Goal: Task Accomplishment & Management: Manage account settings

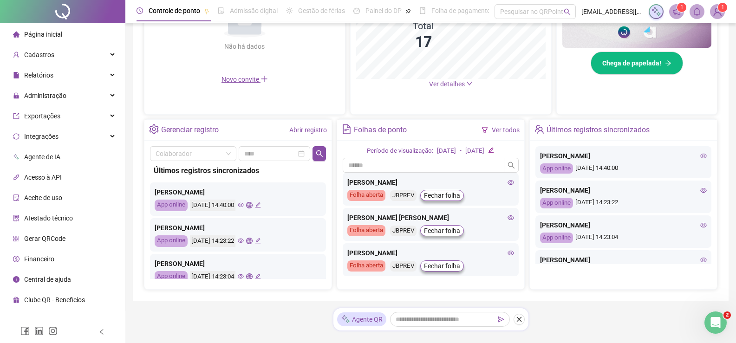
scroll to position [139, 0]
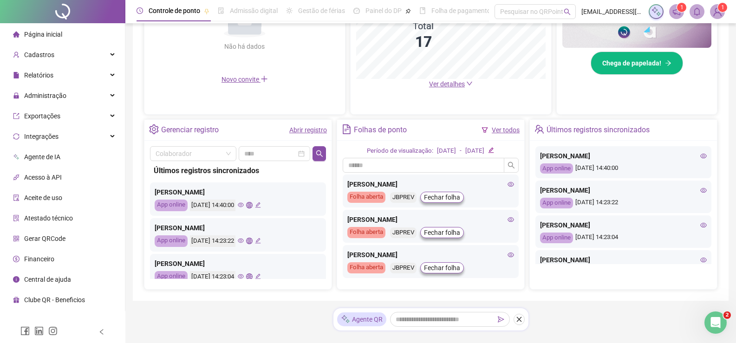
click at [56, 35] on span "Página inicial" at bounding box center [43, 34] width 38 height 7
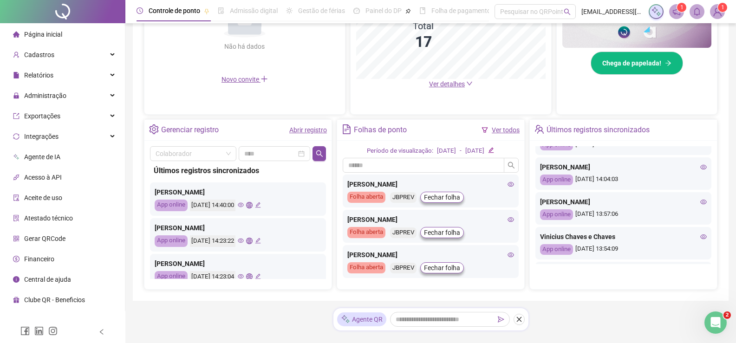
scroll to position [0, 0]
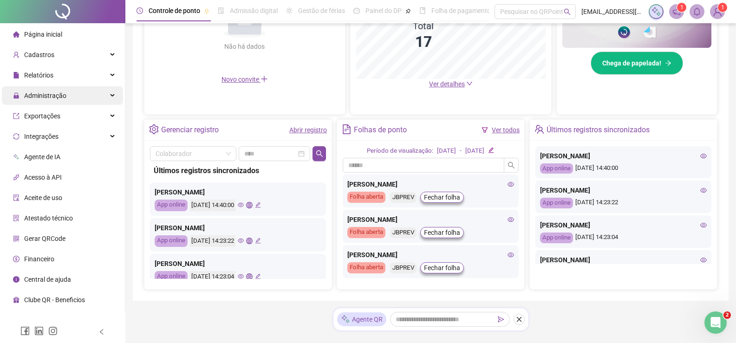
click at [49, 96] on span "Administração" at bounding box center [45, 95] width 42 height 7
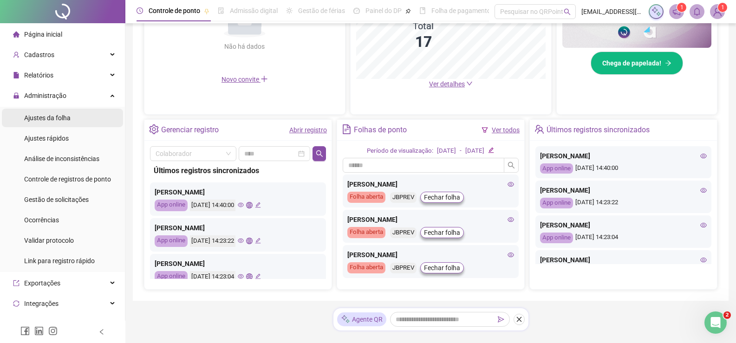
click at [46, 118] on span "Ajustes da folha" at bounding box center [47, 117] width 46 height 7
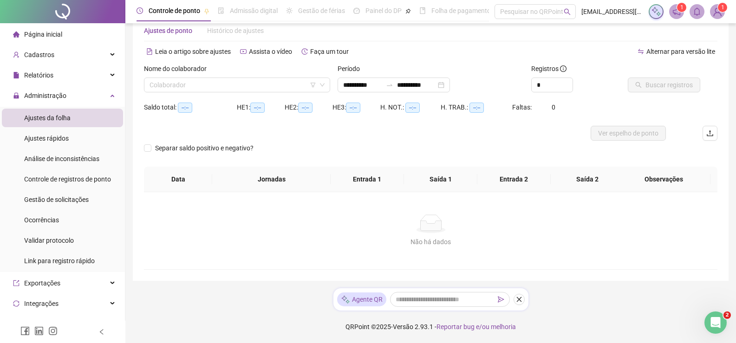
scroll to position [22, 0]
type input "**********"
click at [195, 87] on input "search" at bounding box center [232, 85] width 167 height 14
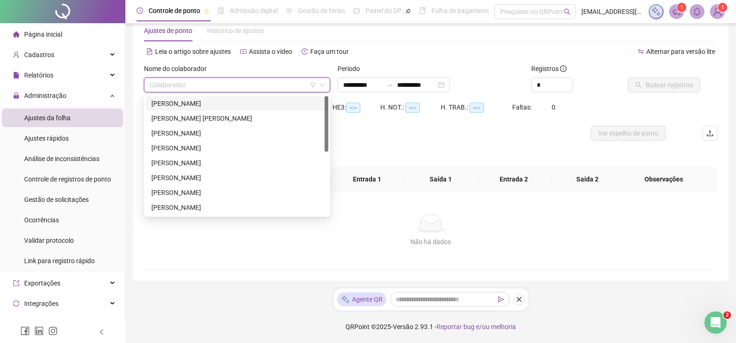
click at [204, 102] on div "[PERSON_NAME]" at bounding box center [236, 103] width 171 height 10
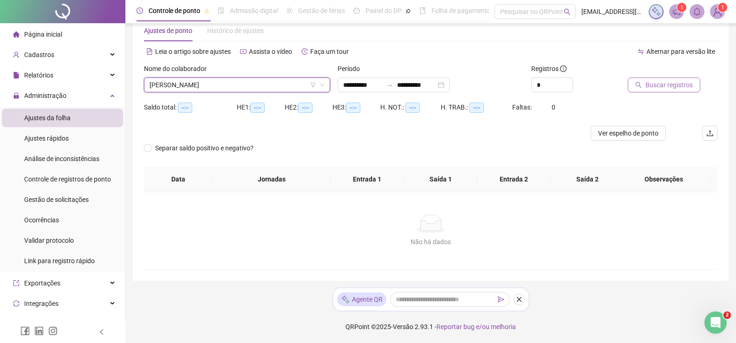
click at [683, 87] on span "Buscar registros" at bounding box center [668, 85] width 47 height 10
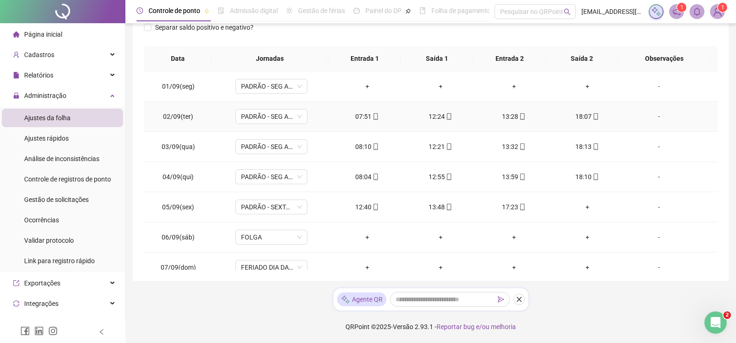
scroll to position [0, 0]
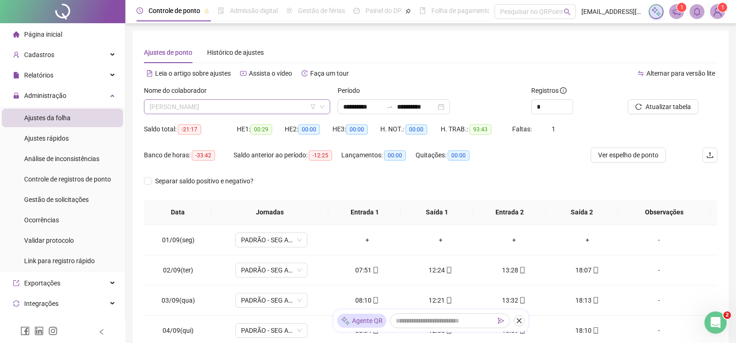
click at [272, 101] on span "[PERSON_NAME]" at bounding box center [236, 107] width 175 height 14
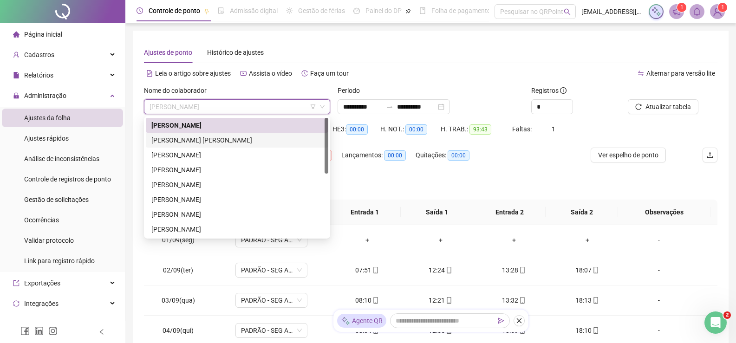
click at [222, 139] on div "[PERSON_NAME] [PERSON_NAME]" at bounding box center [236, 140] width 171 height 10
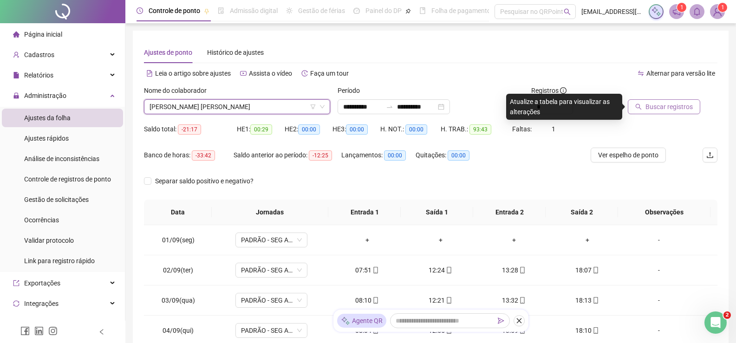
click at [643, 111] on button "Buscar registros" at bounding box center [664, 106] width 72 height 15
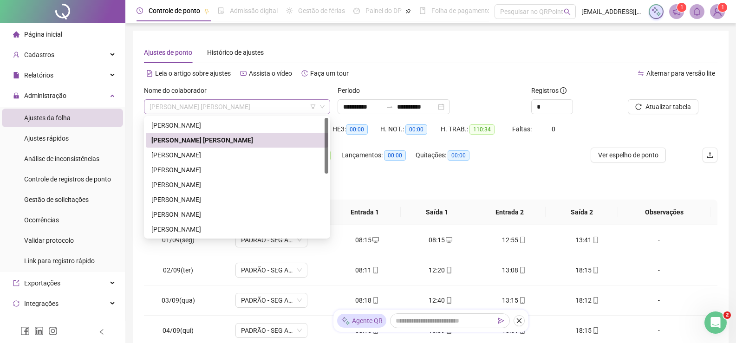
click at [280, 107] on span "[PERSON_NAME] [PERSON_NAME]" at bounding box center [236, 107] width 175 height 14
drag, startPoint x: 196, startPoint y: 153, endPoint x: 206, endPoint y: 154, distance: 9.8
click at [195, 153] on div "[PERSON_NAME]" at bounding box center [236, 155] width 171 height 10
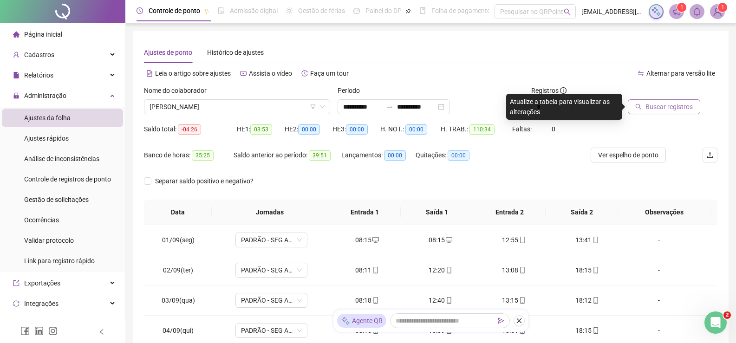
click at [668, 106] on span "Buscar registros" at bounding box center [668, 107] width 47 height 10
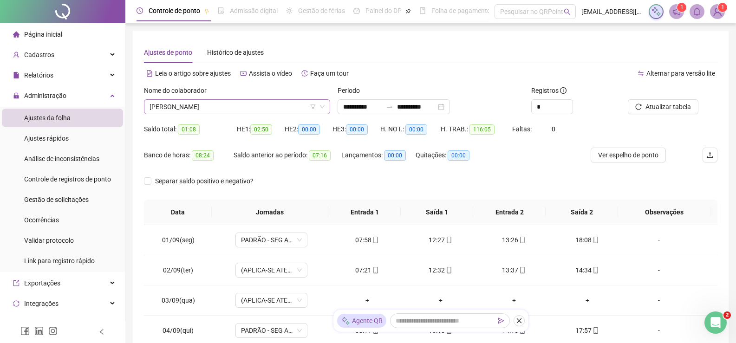
drag, startPoint x: 266, startPoint y: 107, endPoint x: 256, endPoint y: 108, distance: 9.3
click at [265, 108] on span "[PERSON_NAME]" at bounding box center [236, 107] width 175 height 14
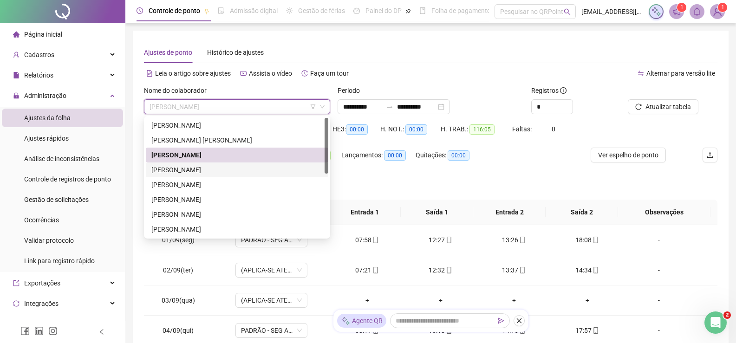
click at [179, 170] on div "[PERSON_NAME]" at bounding box center [236, 170] width 171 height 10
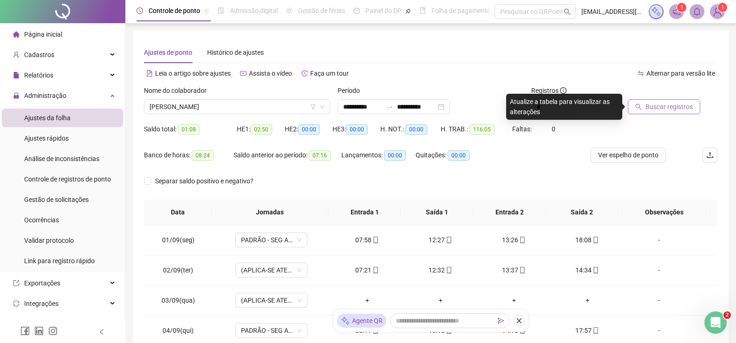
click at [656, 104] on span "Buscar registros" at bounding box center [668, 107] width 47 height 10
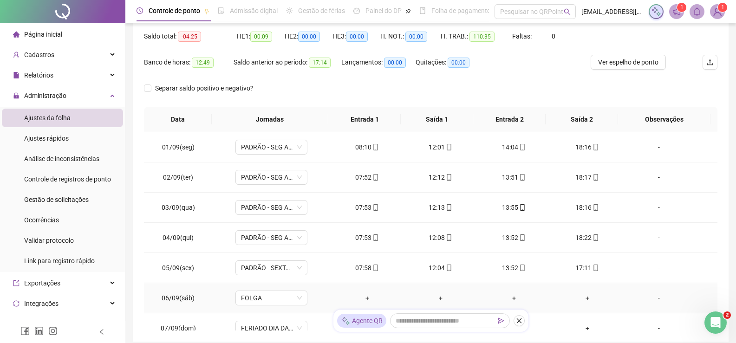
scroll to position [46, 0]
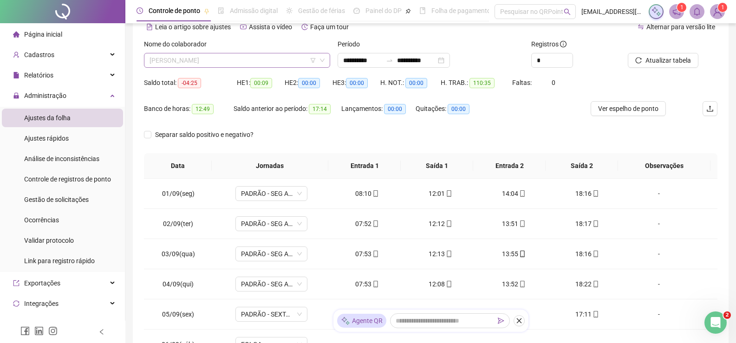
click at [282, 59] on span "[PERSON_NAME]" at bounding box center [236, 60] width 175 height 14
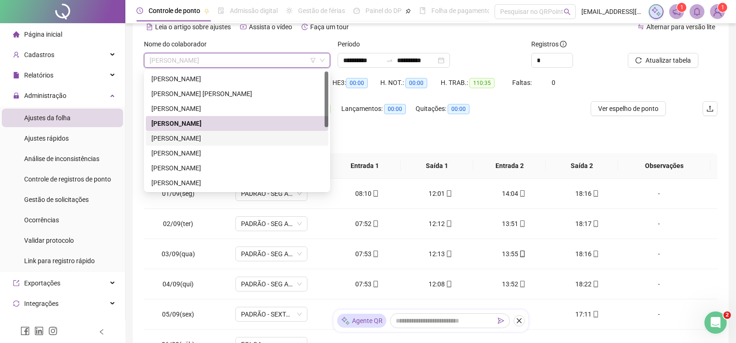
click at [186, 141] on div "[PERSON_NAME]" at bounding box center [236, 138] width 171 height 10
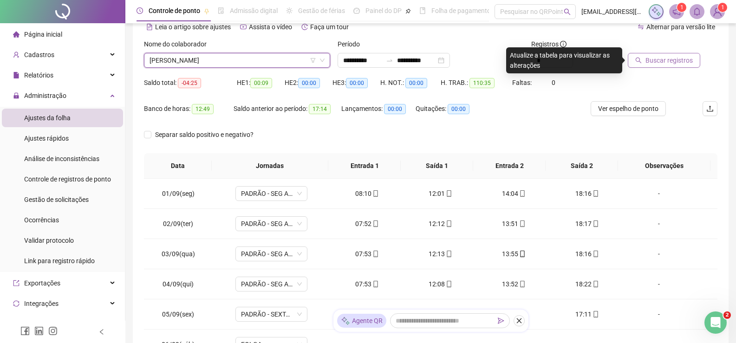
click at [669, 64] on span "Buscar registros" at bounding box center [668, 60] width 47 height 10
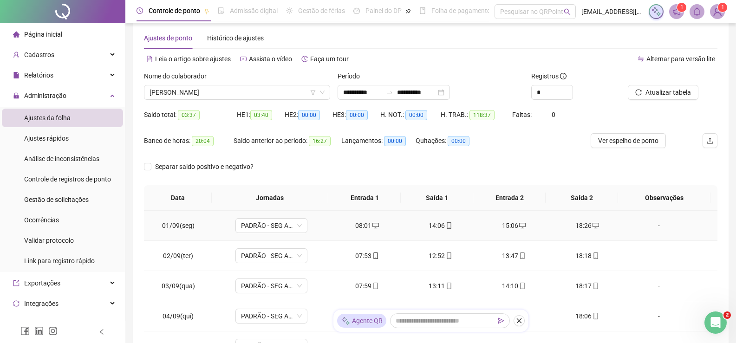
scroll to position [0, 0]
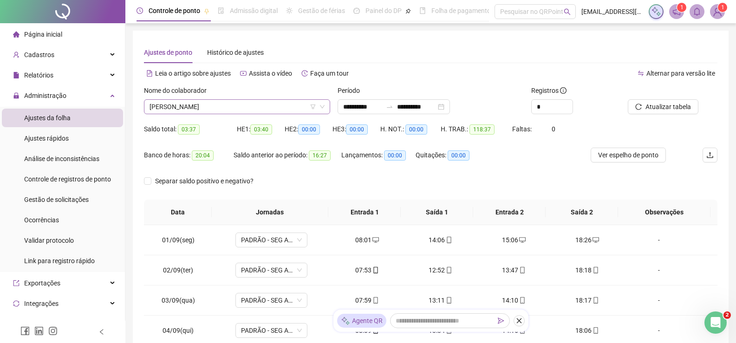
click at [253, 105] on span "[PERSON_NAME]" at bounding box center [236, 107] width 175 height 14
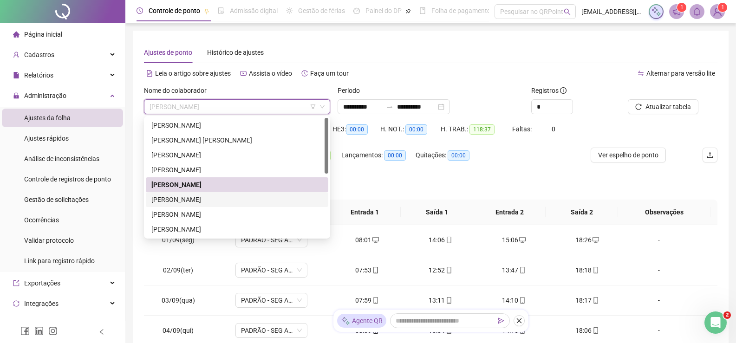
click at [176, 199] on div "[PERSON_NAME]" at bounding box center [236, 200] width 171 height 10
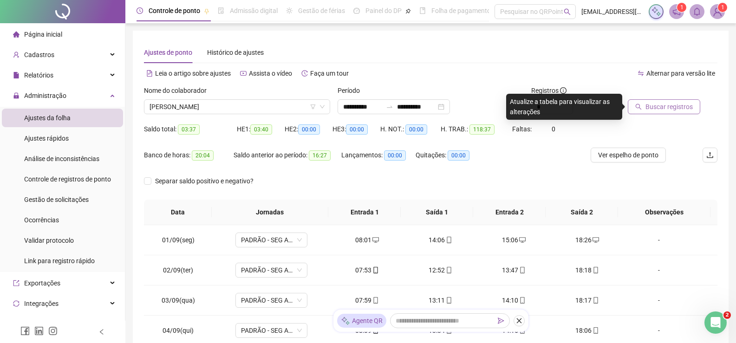
click at [669, 107] on span "Buscar registros" at bounding box center [668, 107] width 47 height 10
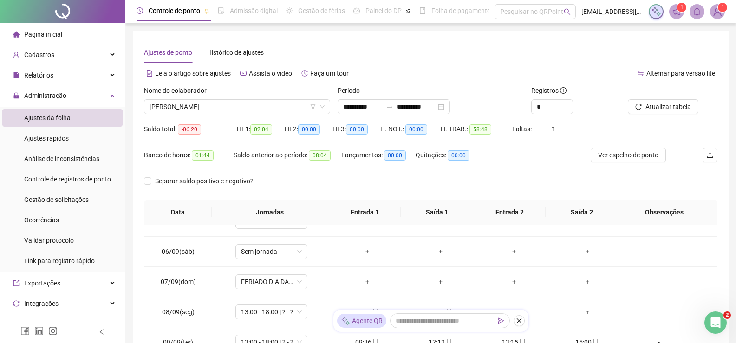
scroll to position [186, 0]
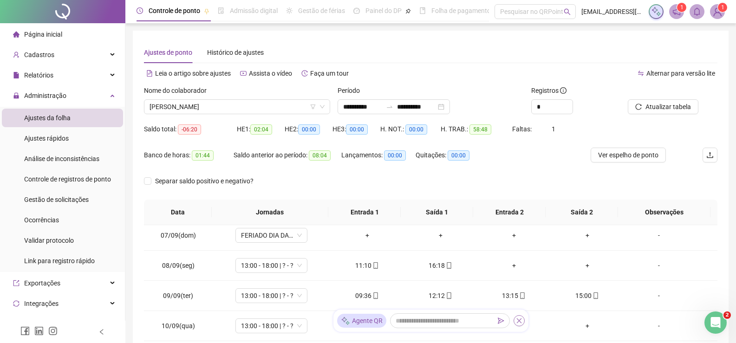
click at [518, 322] on icon "close" at bounding box center [519, 321] width 6 height 6
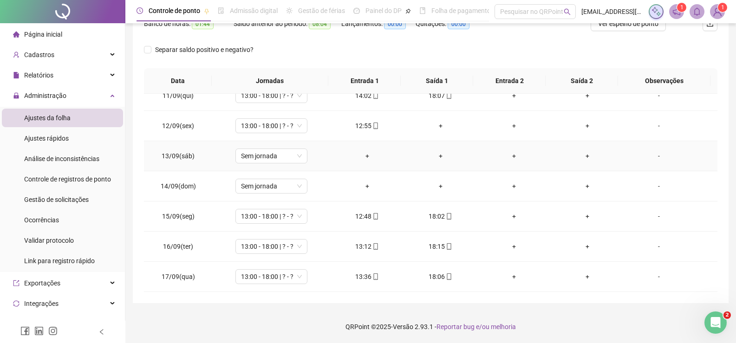
scroll to position [268, 0]
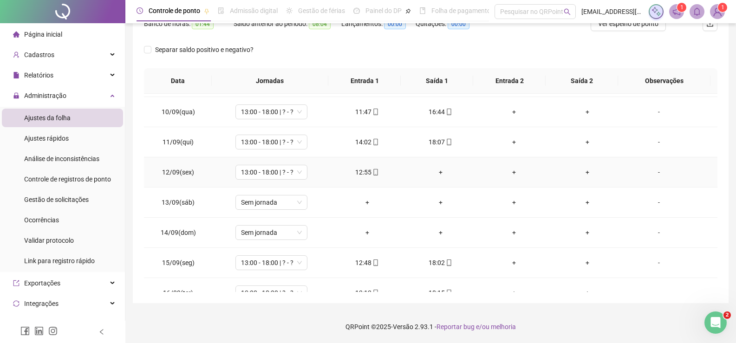
click at [435, 172] on div "+" at bounding box center [440, 172] width 58 height 10
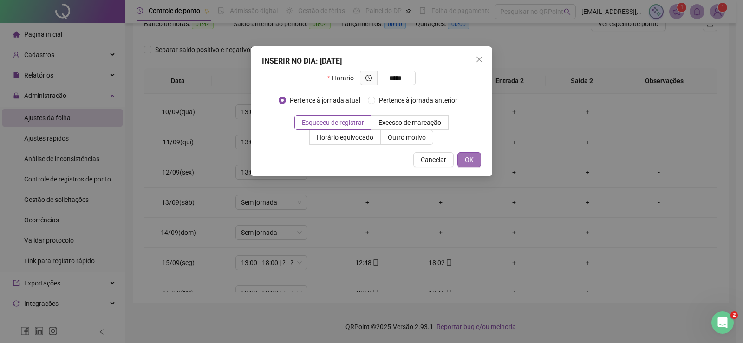
type input "*****"
click at [466, 159] on span "OK" at bounding box center [469, 160] width 9 height 10
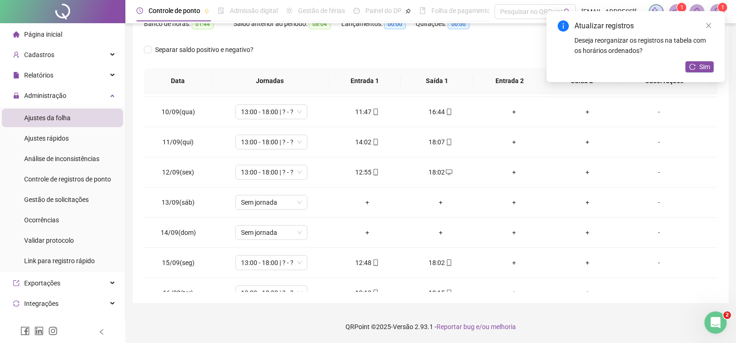
drag, startPoint x: 707, startPoint y: 24, endPoint x: 683, endPoint y: 63, distance: 45.6
click at [706, 24] on icon "close" at bounding box center [708, 25] width 6 height 6
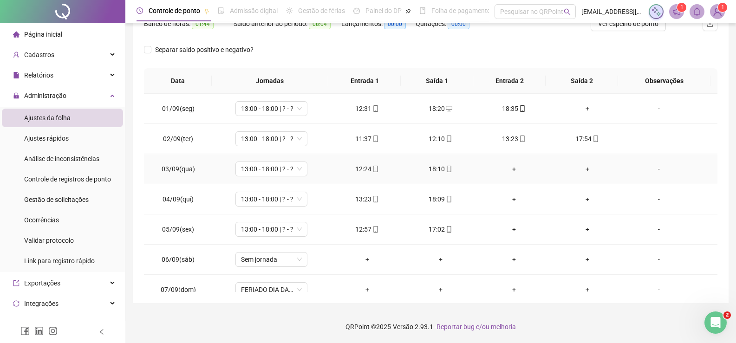
scroll to position [0, 0]
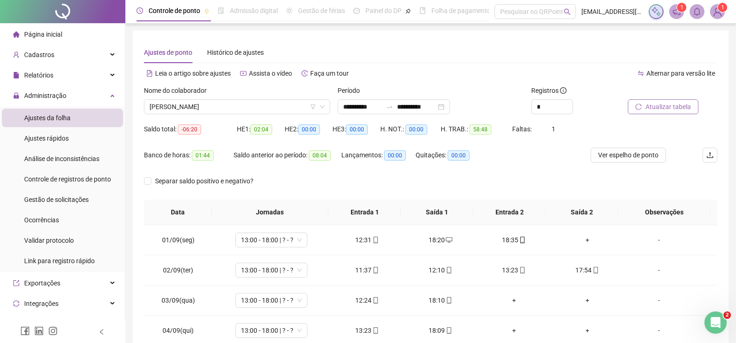
click at [654, 108] on span "Atualizar tabela" at bounding box center [667, 107] width 45 height 10
click at [251, 113] on span "[PERSON_NAME]" at bounding box center [236, 107] width 175 height 14
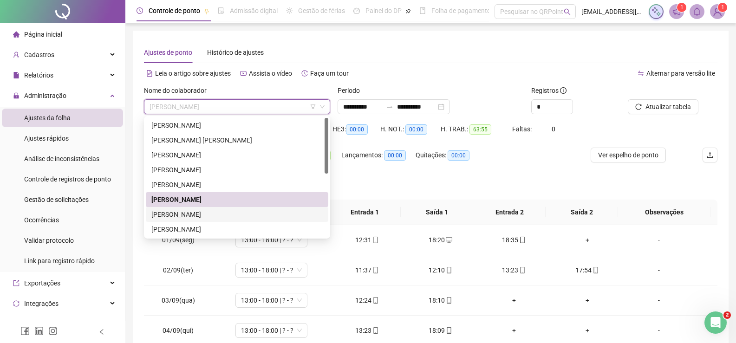
click at [188, 209] on div "[PERSON_NAME]" at bounding box center [236, 214] width 171 height 10
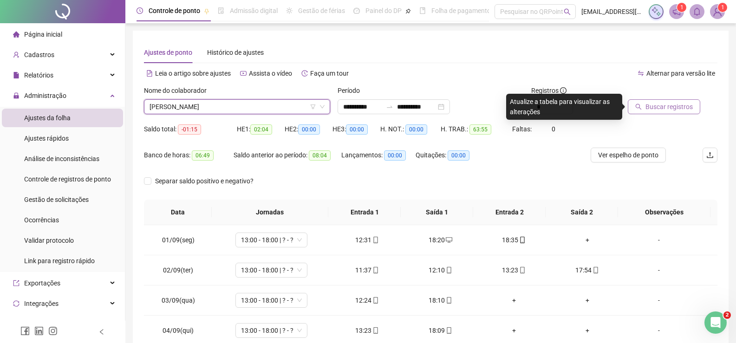
click at [682, 106] on span "Buscar registros" at bounding box center [668, 107] width 47 height 10
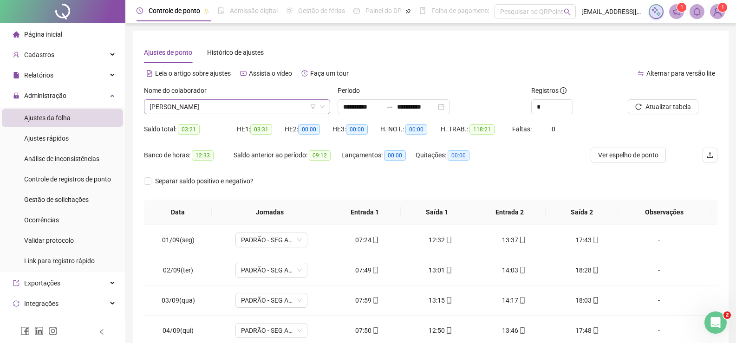
click at [293, 106] on span "[PERSON_NAME]" at bounding box center [236, 107] width 175 height 14
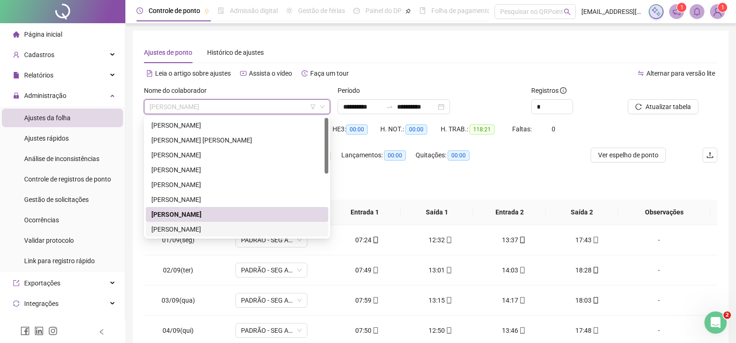
click at [202, 229] on div "[PERSON_NAME]" at bounding box center [236, 229] width 171 height 10
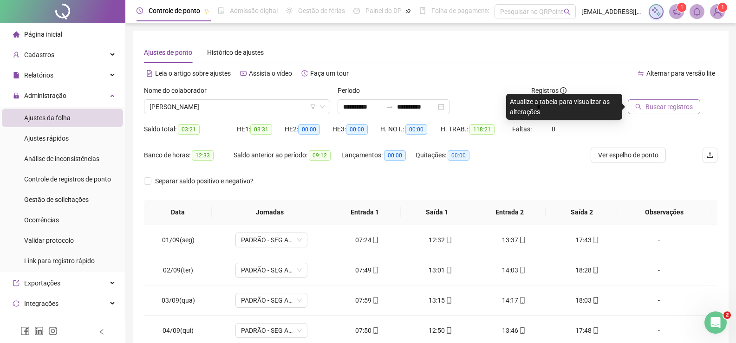
click at [660, 103] on span "Buscar registros" at bounding box center [668, 107] width 47 height 10
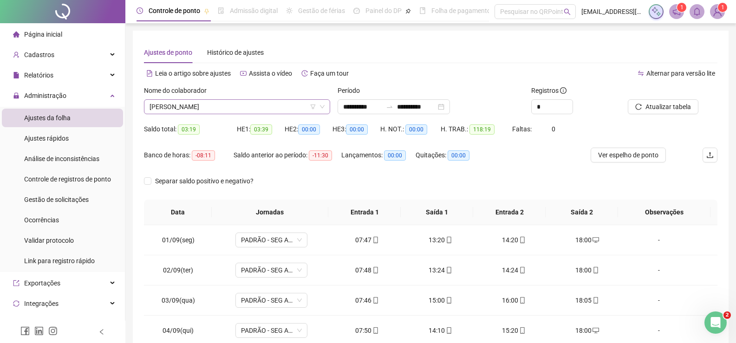
click at [286, 106] on span "[PERSON_NAME]" at bounding box center [236, 107] width 175 height 14
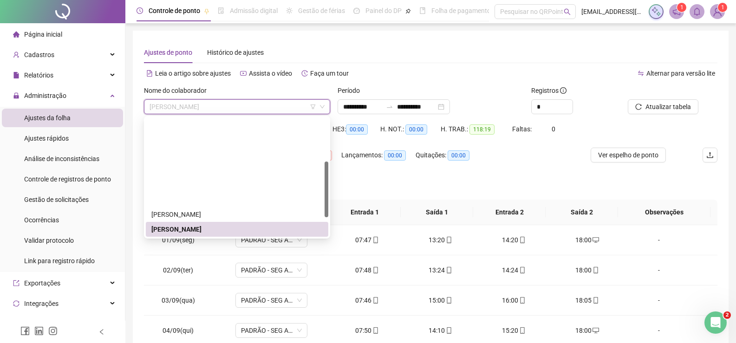
scroll to position [93, 0]
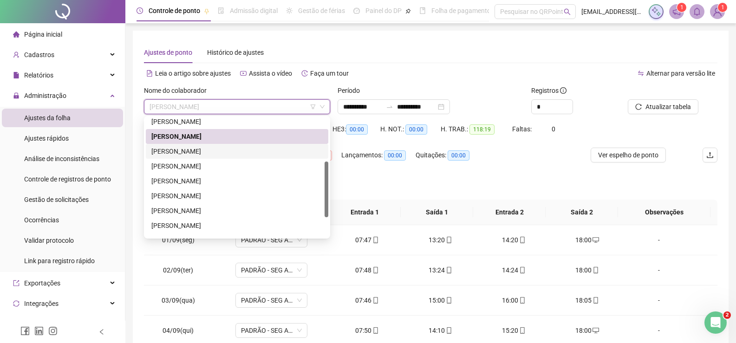
click at [203, 151] on div "[PERSON_NAME]" at bounding box center [236, 151] width 171 height 10
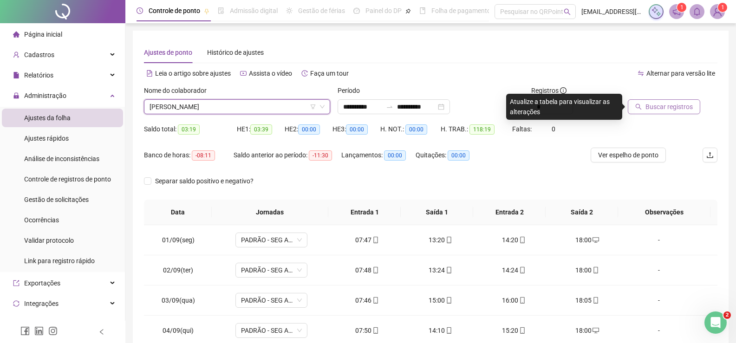
click at [669, 104] on span "Buscar registros" at bounding box center [668, 107] width 47 height 10
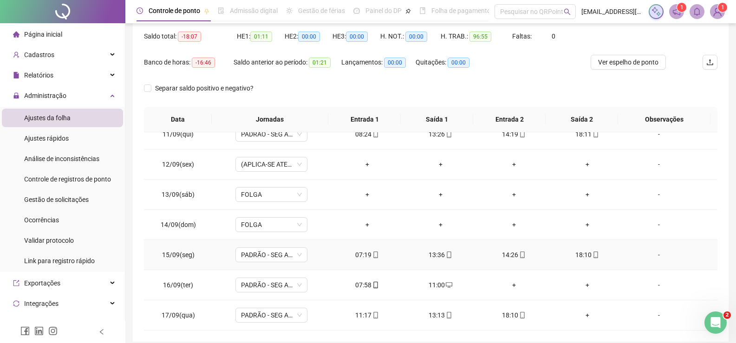
scroll to position [131, 0]
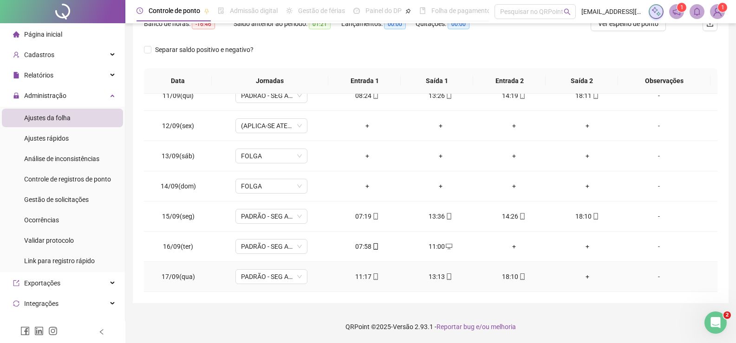
click at [505, 278] on div "18:10" at bounding box center [514, 277] width 58 height 10
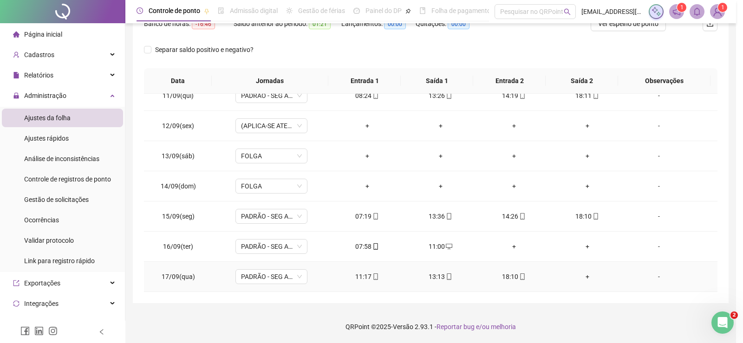
type input "**********"
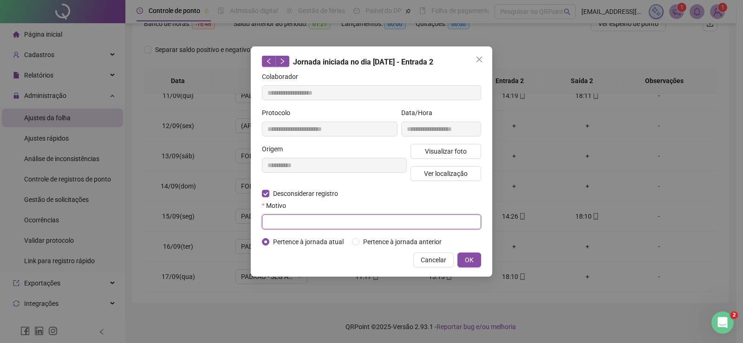
click at [293, 219] on input "text" at bounding box center [371, 221] width 219 height 15
click at [472, 258] on span "OK" at bounding box center [469, 260] width 9 height 10
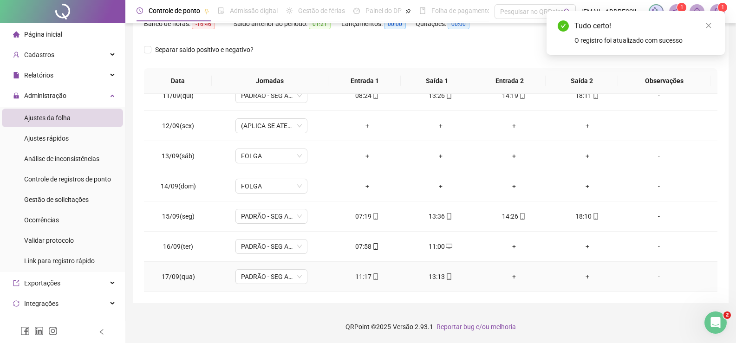
click at [508, 276] on div "+" at bounding box center [514, 277] width 58 height 10
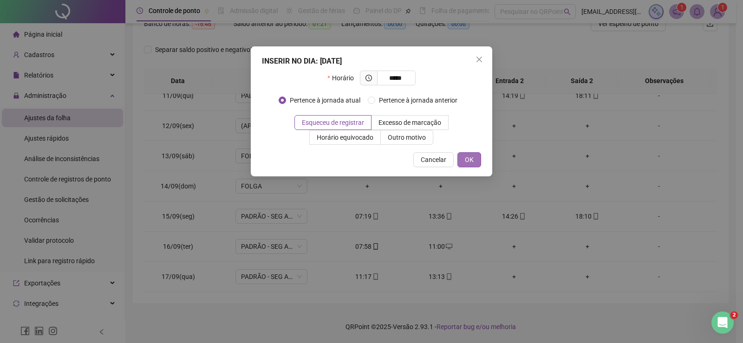
type input "*****"
click at [471, 163] on span "OK" at bounding box center [469, 160] width 9 height 10
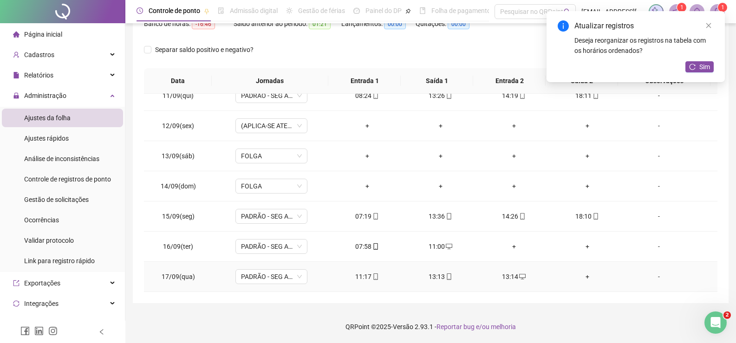
click at [579, 278] on div "+" at bounding box center [587, 277] width 58 height 10
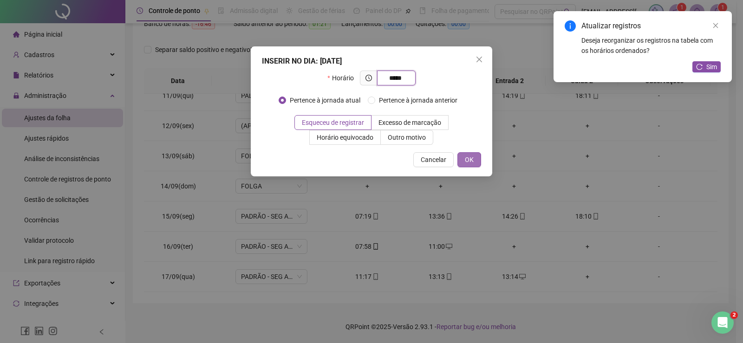
type input "*****"
drag, startPoint x: 475, startPoint y: 156, endPoint x: 482, endPoint y: 156, distance: 7.0
click at [474, 157] on button "OK" at bounding box center [469, 159] width 24 height 15
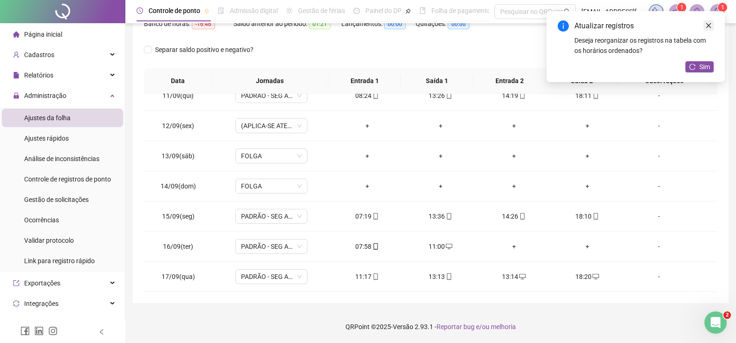
click at [708, 26] on icon "close" at bounding box center [708, 25] width 6 height 6
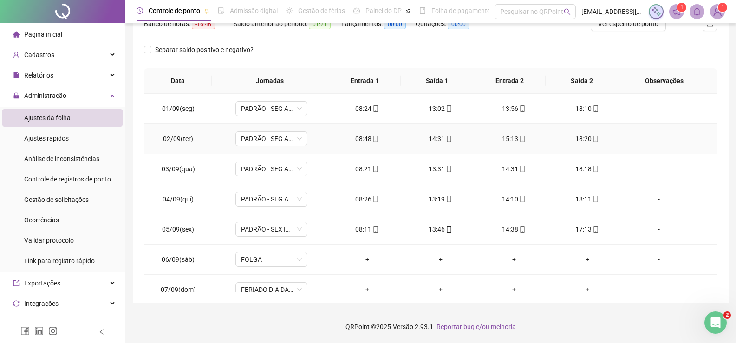
scroll to position [0, 0]
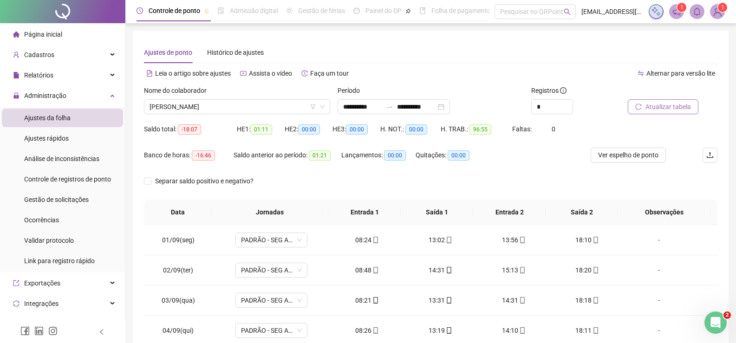
click at [657, 110] on span "Atualizar tabela" at bounding box center [667, 107] width 45 height 10
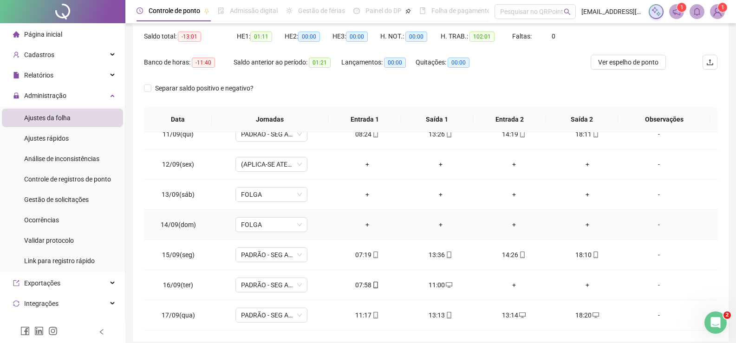
scroll to position [131, 0]
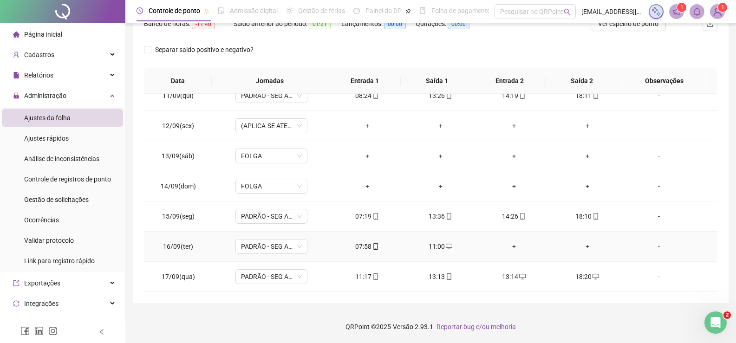
click at [650, 249] on div "-" at bounding box center [658, 246] width 55 height 10
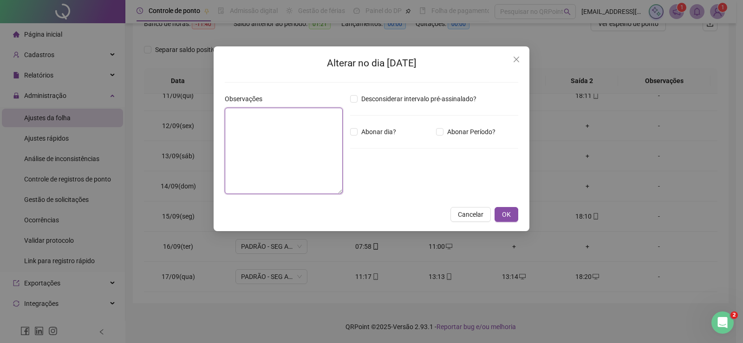
click at [266, 134] on textarea at bounding box center [284, 151] width 118 height 86
type textarea "**********"
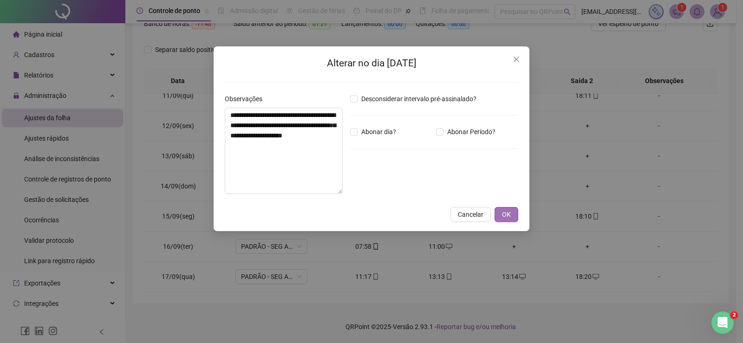
click at [505, 210] on span "OK" at bounding box center [506, 214] width 9 height 10
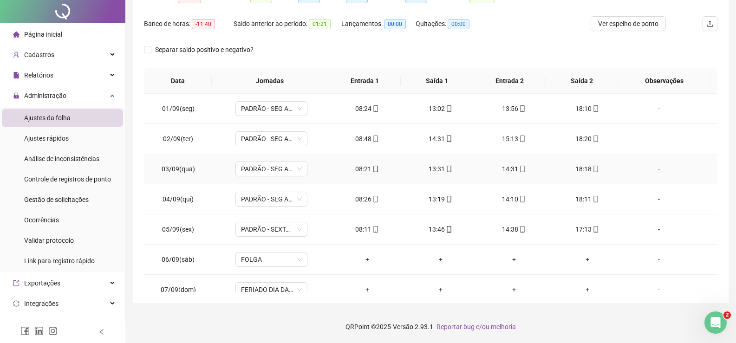
scroll to position [0, 0]
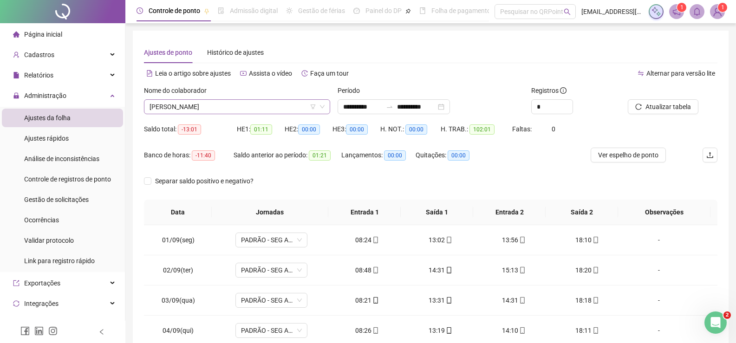
click at [266, 105] on span "[PERSON_NAME]" at bounding box center [236, 107] width 175 height 14
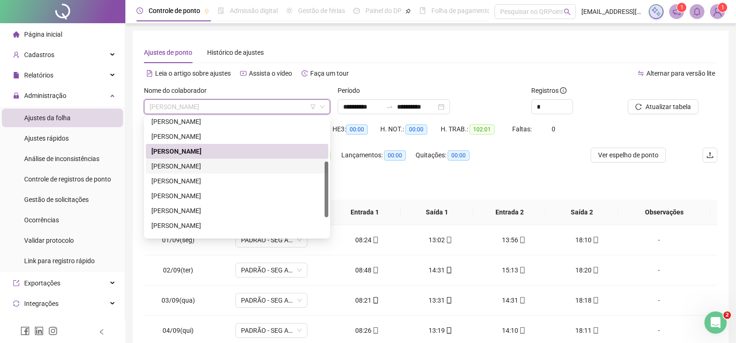
click at [191, 170] on div "[PERSON_NAME]" at bounding box center [236, 166] width 171 height 10
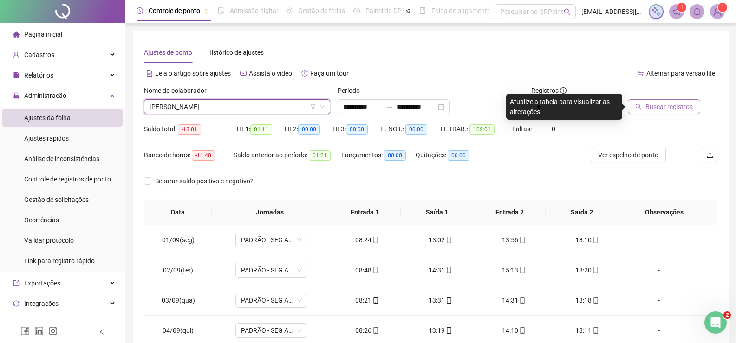
click at [647, 104] on span "Buscar registros" at bounding box center [668, 107] width 47 height 10
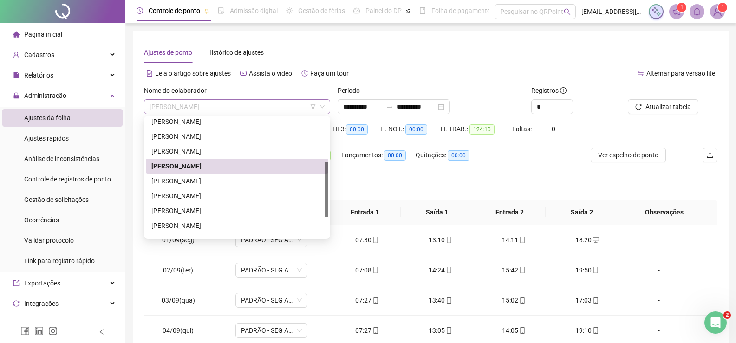
click at [272, 104] on span "[PERSON_NAME]" at bounding box center [236, 107] width 175 height 14
click at [202, 183] on div "[PERSON_NAME]" at bounding box center [236, 181] width 171 height 10
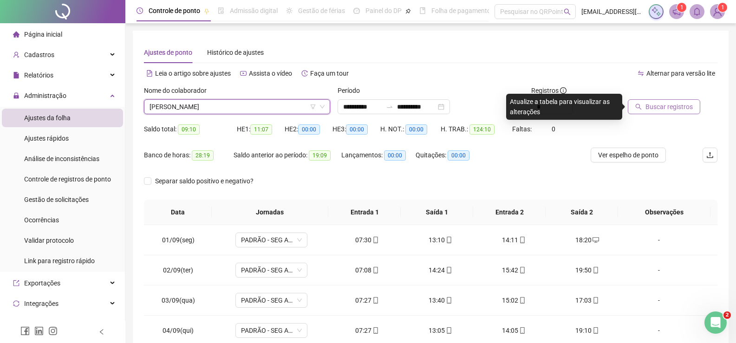
click at [657, 105] on span "Buscar registros" at bounding box center [668, 107] width 47 height 10
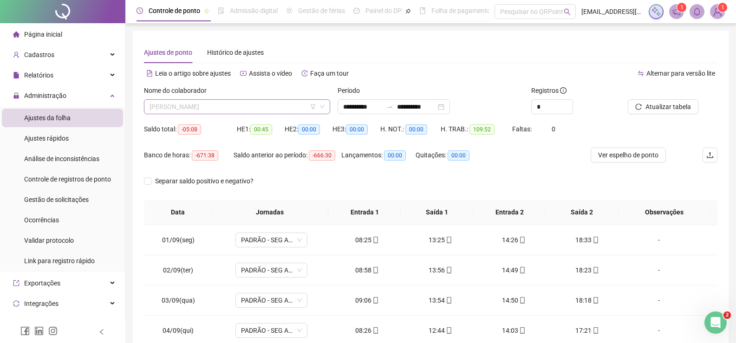
click at [236, 104] on span "[PERSON_NAME]" at bounding box center [236, 107] width 175 height 14
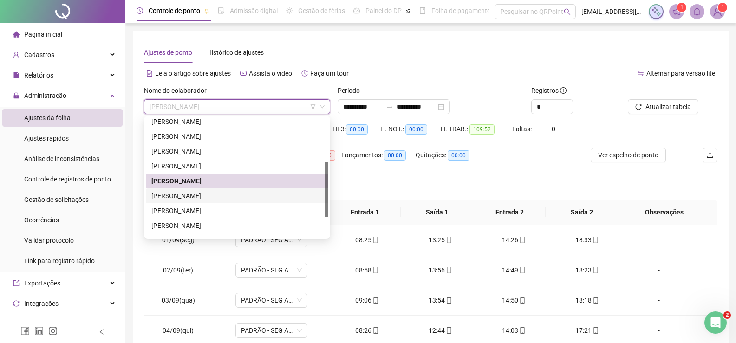
click at [175, 198] on div "[PERSON_NAME]" at bounding box center [236, 196] width 171 height 10
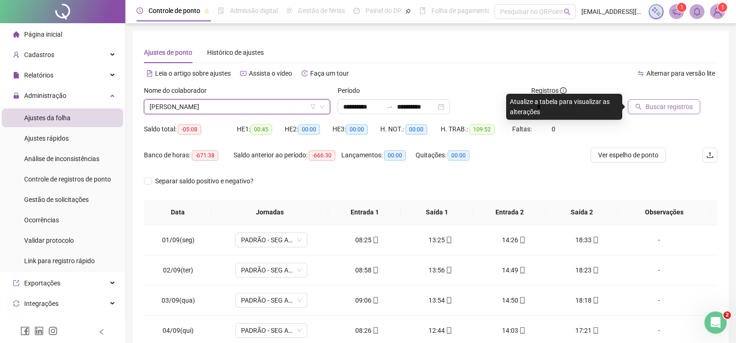
click at [650, 108] on span "Buscar registros" at bounding box center [668, 107] width 47 height 10
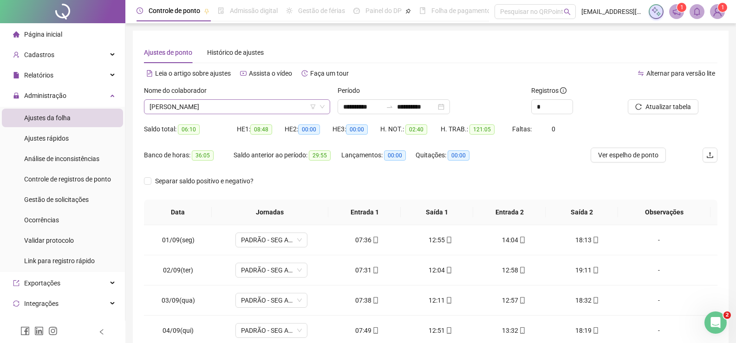
click at [287, 112] on span "[PERSON_NAME]" at bounding box center [236, 107] width 175 height 14
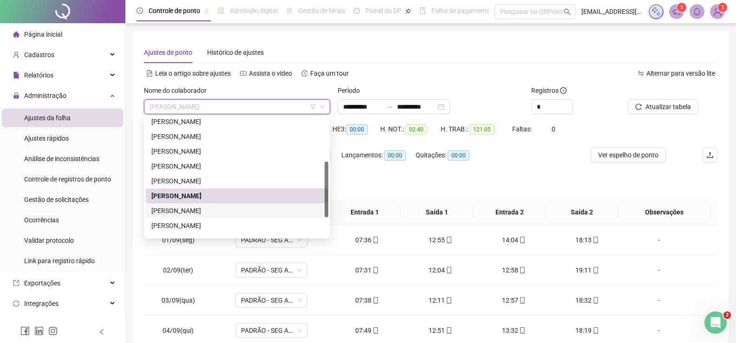
click at [205, 209] on div "[PERSON_NAME]" at bounding box center [236, 211] width 171 height 10
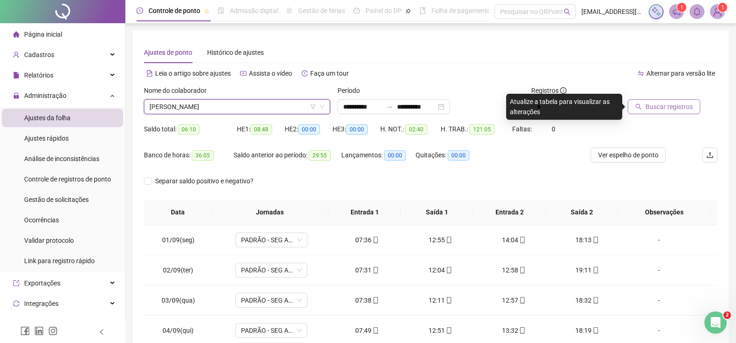
click at [660, 111] on span "Buscar registros" at bounding box center [668, 107] width 47 height 10
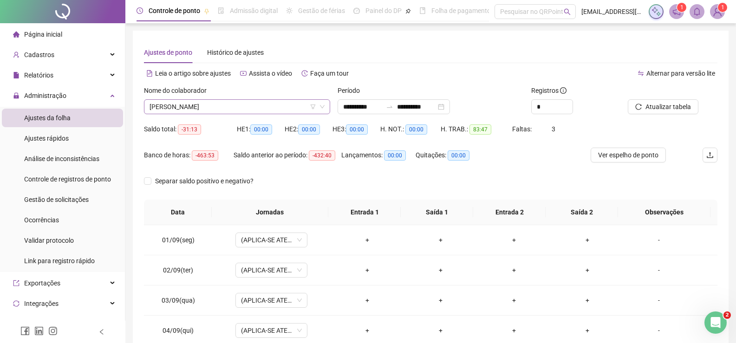
click at [278, 102] on span "[PERSON_NAME]" at bounding box center [236, 107] width 175 height 14
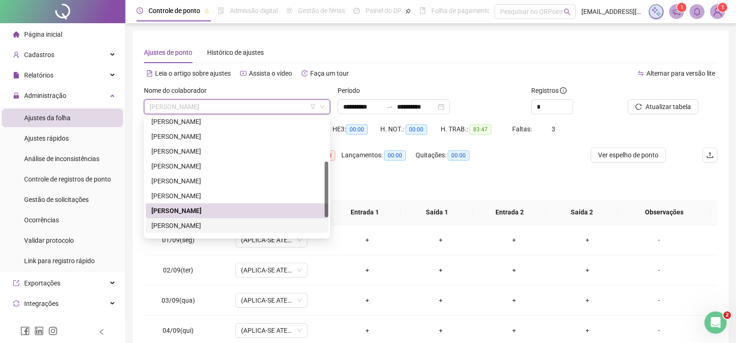
click at [212, 226] on div "[PERSON_NAME]" at bounding box center [236, 226] width 171 height 10
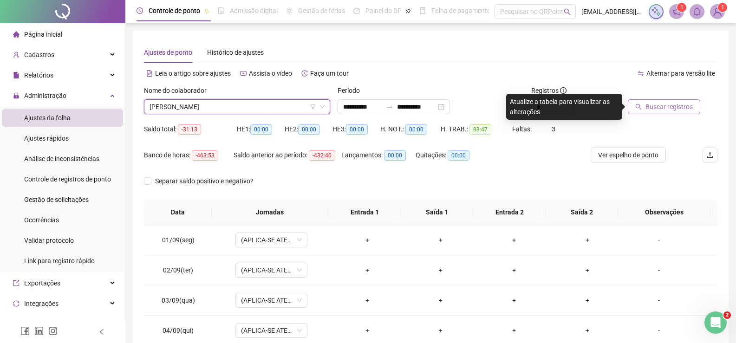
click at [669, 105] on span "Buscar registros" at bounding box center [668, 107] width 47 height 10
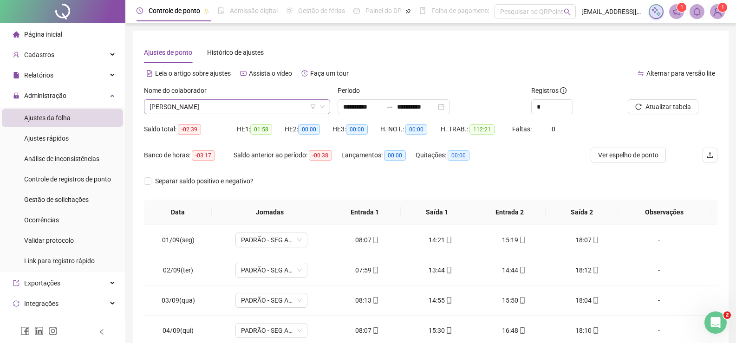
click at [250, 106] on span "[PERSON_NAME]" at bounding box center [236, 107] width 175 height 14
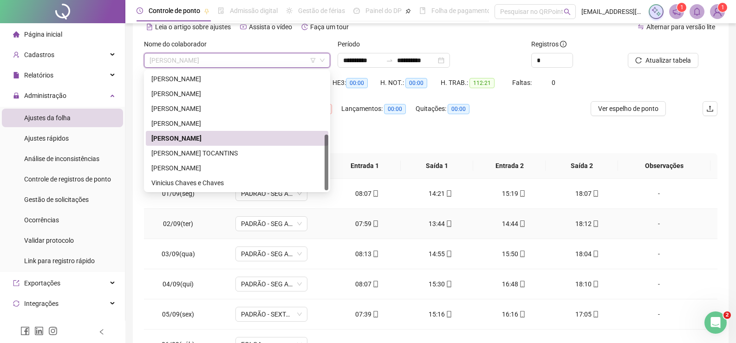
scroll to position [93, 0]
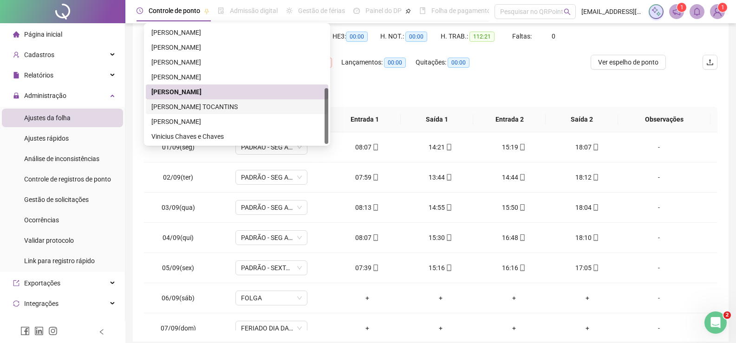
click at [210, 107] on div "[PERSON_NAME] TOCANTINS" at bounding box center [236, 107] width 171 height 10
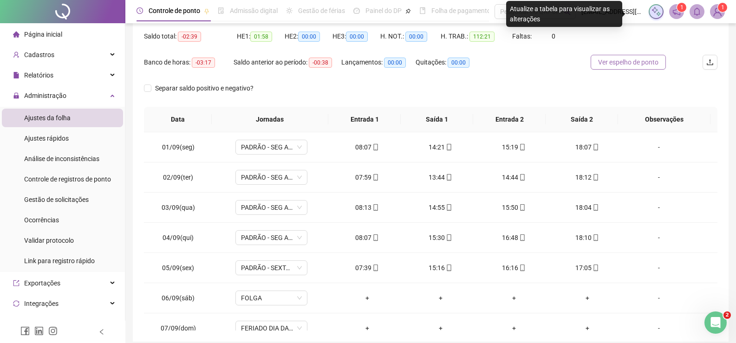
click at [646, 65] on span "Ver espelho de ponto" at bounding box center [628, 62] width 60 height 10
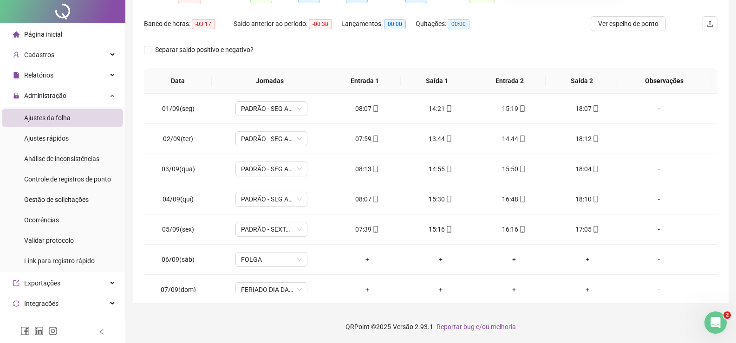
scroll to position [0, 0]
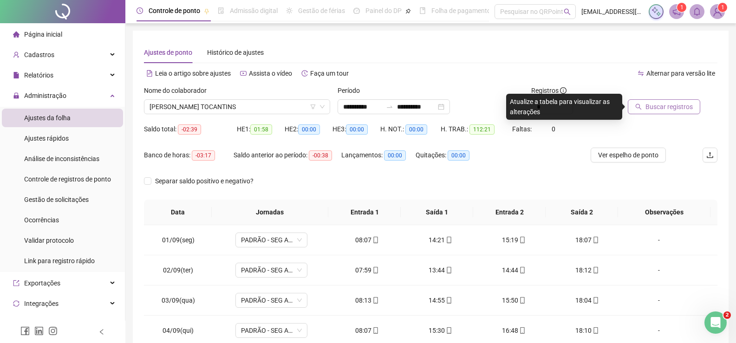
click at [653, 108] on span "Buscar registros" at bounding box center [668, 107] width 47 height 10
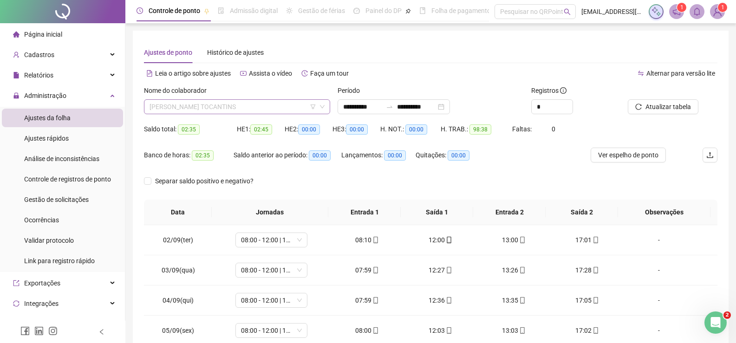
click at [271, 105] on span "[PERSON_NAME] TOCANTINS" at bounding box center [236, 107] width 175 height 14
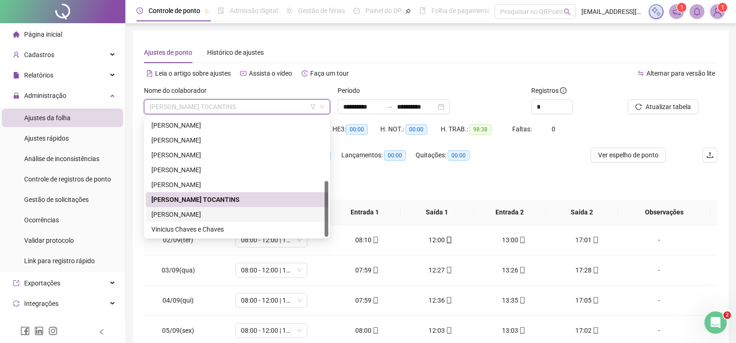
click at [212, 214] on div "[PERSON_NAME]" at bounding box center [236, 214] width 171 height 10
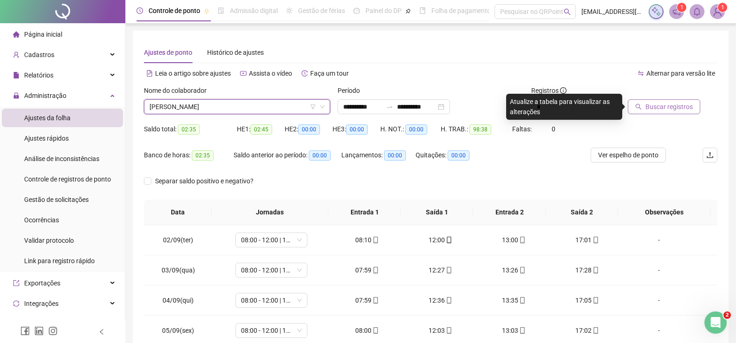
click at [648, 109] on span "Buscar registros" at bounding box center [668, 107] width 47 height 10
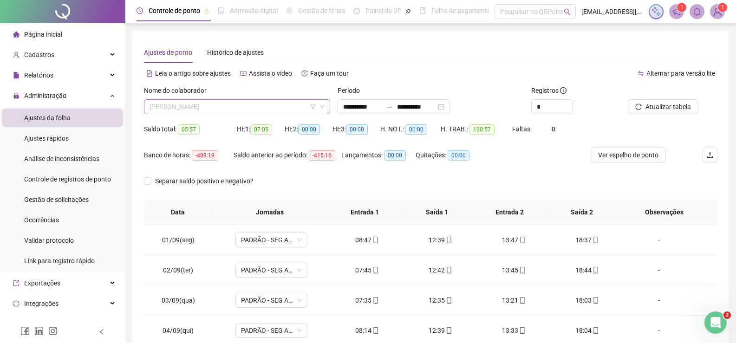
click at [286, 103] on span "[PERSON_NAME]" at bounding box center [236, 107] width 175 height 14
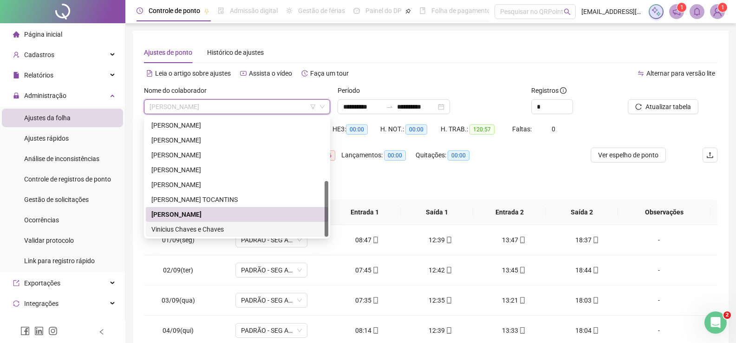
click at [221, 227] on div "Vinicius Chaves e Chaves" at bounding box center [236, 229] width 171 height 10
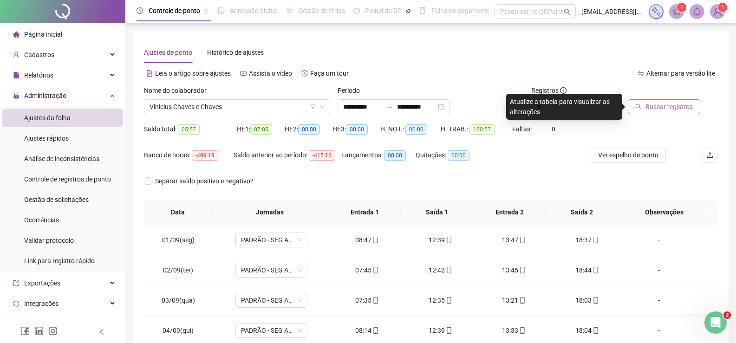
click at [660, 109] on span "Buscar registros" at bounding box center [668, 107] width 47 height 10
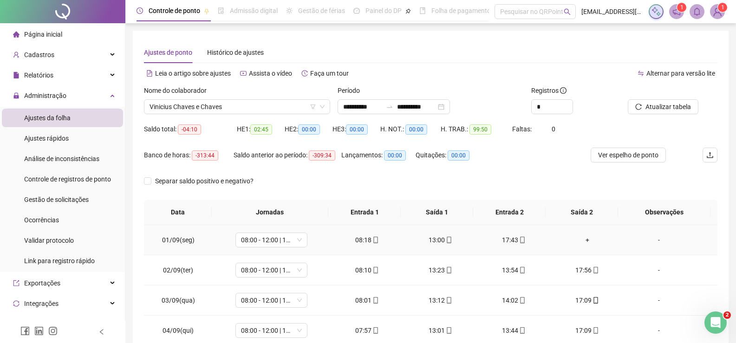
click at [580, 239] on div "+" at bounding box center [587, 240] width 58 height 10
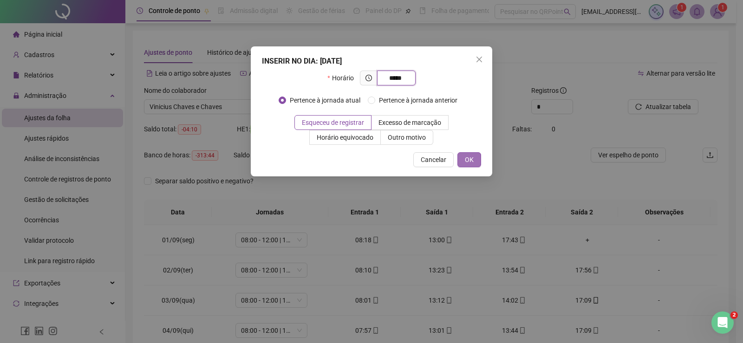
type input "*****"
click at [478, 158] on button "OK" at bounding box center [469, 159] width 24 height 15
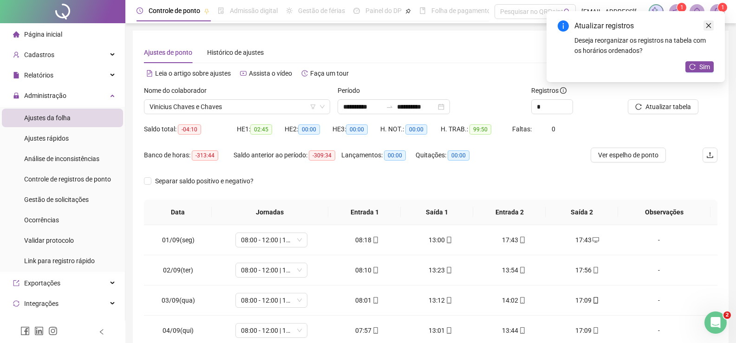
click at [710, 25] on icon "close" at bounding box center [708, 25] width 6 height 6
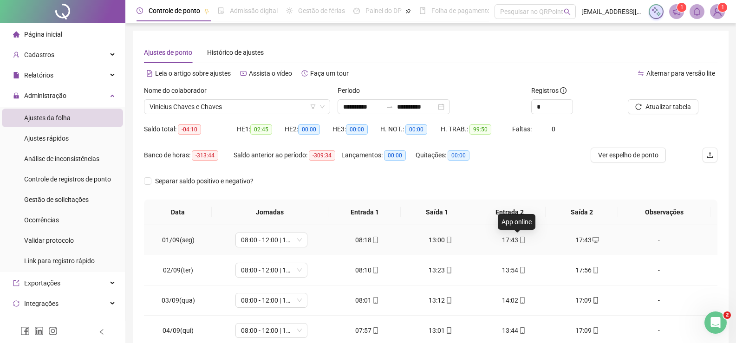
click at [509, 239] on div "17:43" at bounding box center [514, 240] width 58 height 10
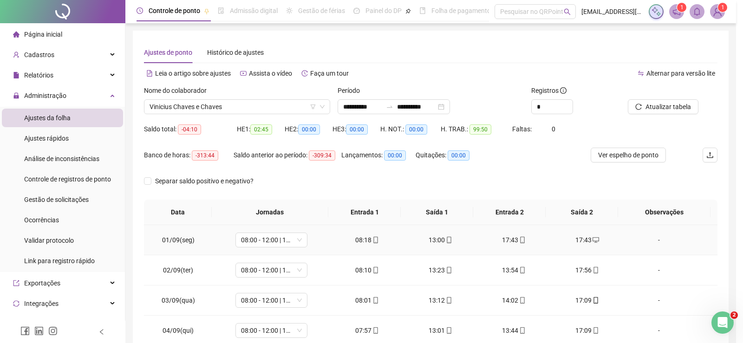
type input "**********"
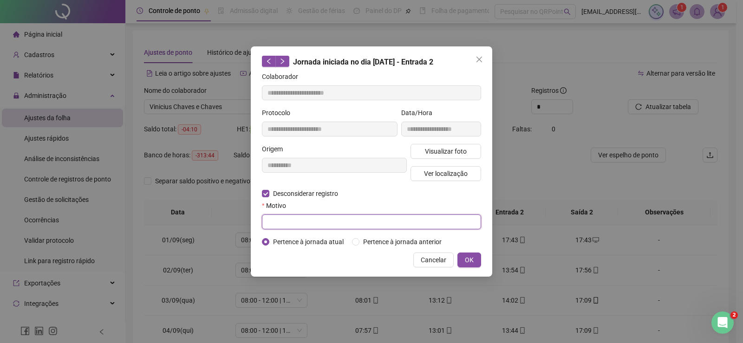
click at [294, 222] on input "text" at bounding box center [371, 221] width 219 height 15
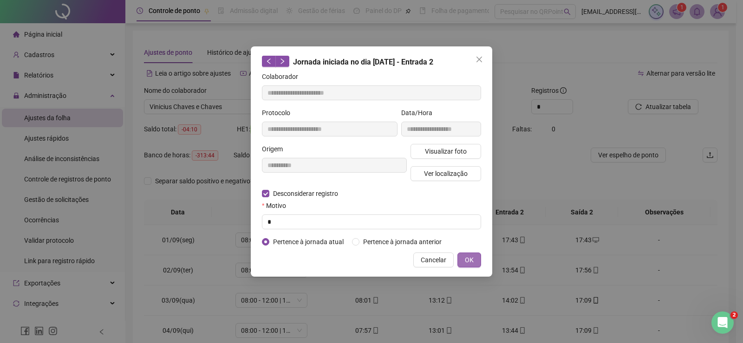
click at [469, 258] on span "OK" at bounding box center [469, 260] width 9 height 10
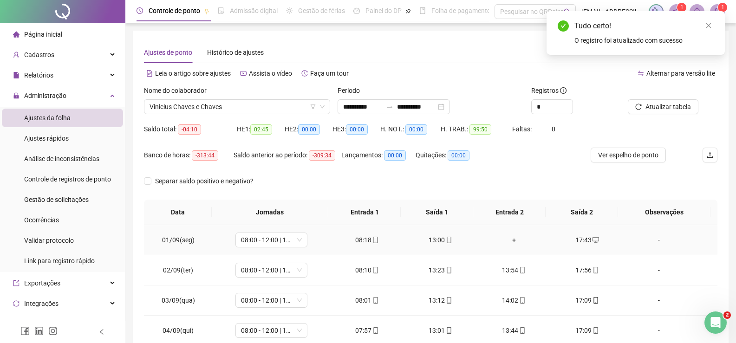
click at [509, 240] on div "+" at bounding box center [514, 240] width 58 height 10
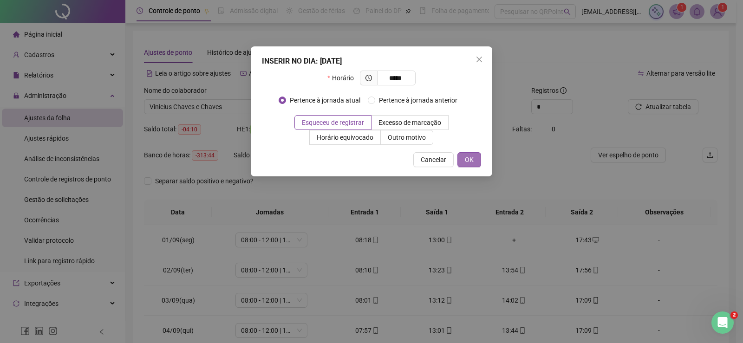
type input "*****"
click at [467, 158] on span "OK" at bounding box center [469, 160] width 9 height 10
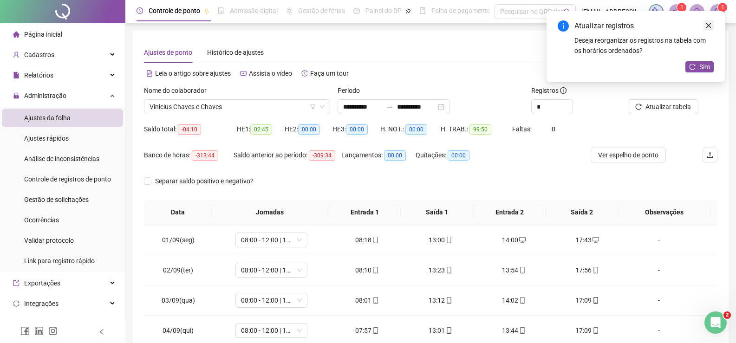
click at [710, 24] on icon "close" at bounding box center [708, 25] width 6 height 6
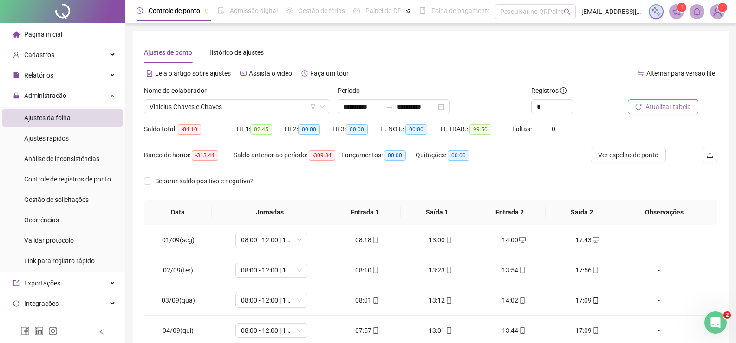
click at [653, 108] on span "Atualizar tabela" at bounding box center [667, 107] width 45 height 10
click at [260, 105] on span "Vinicius Chaves e Chaves" at bounding box center [236, 107] width 175 height 14
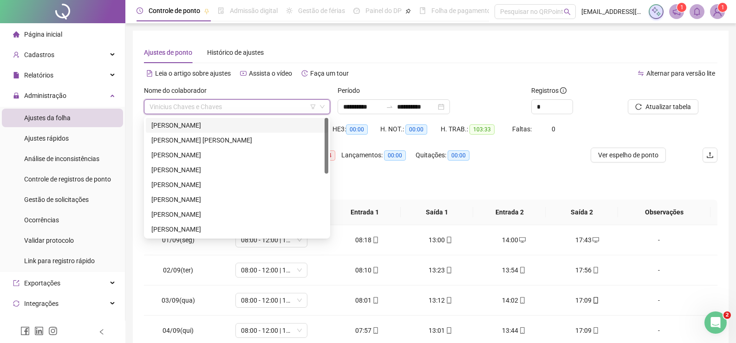
click at [224, 127] on div "[PERSON_NAME]" at bounding box center [236, 125] width 171 height 10
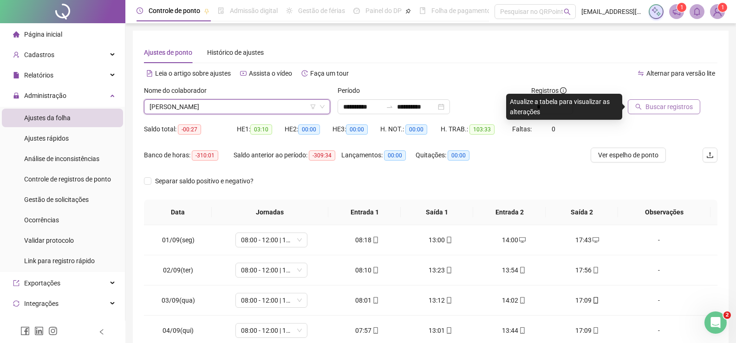
click at [646, 110] on span "Buscar registros" at bounding box center [668, 107] width 47 height 10
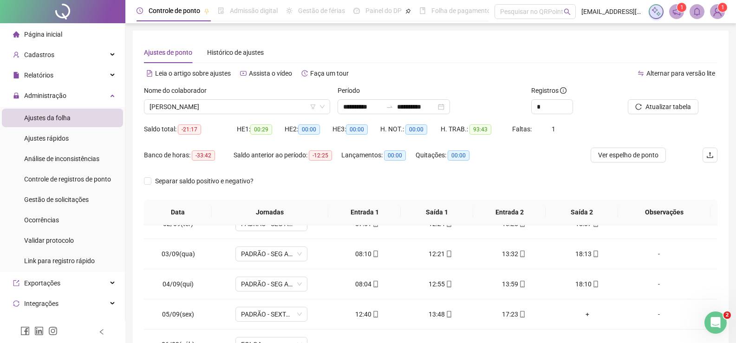
scroll to position [93, 0]
